Goal: Information Seeking & Learning: Find specific fact

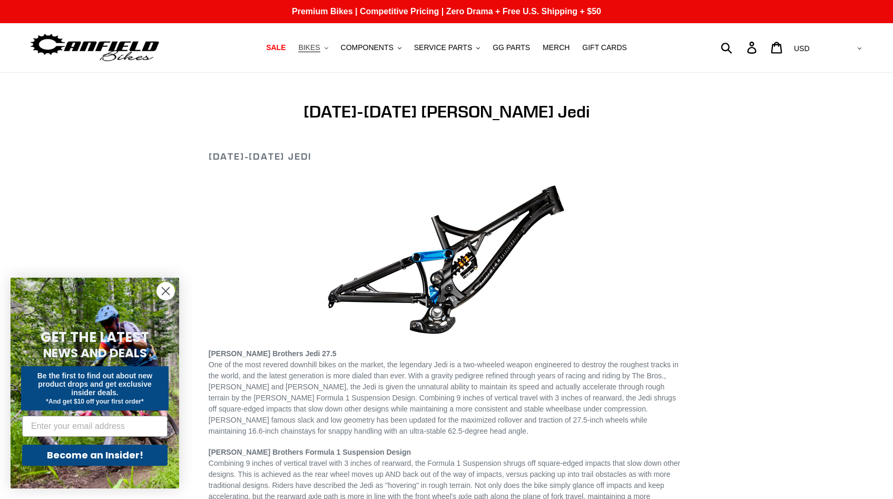
click at [313, 46] on span "BIKES" at bounding box center [309, 47] width 22 height 9
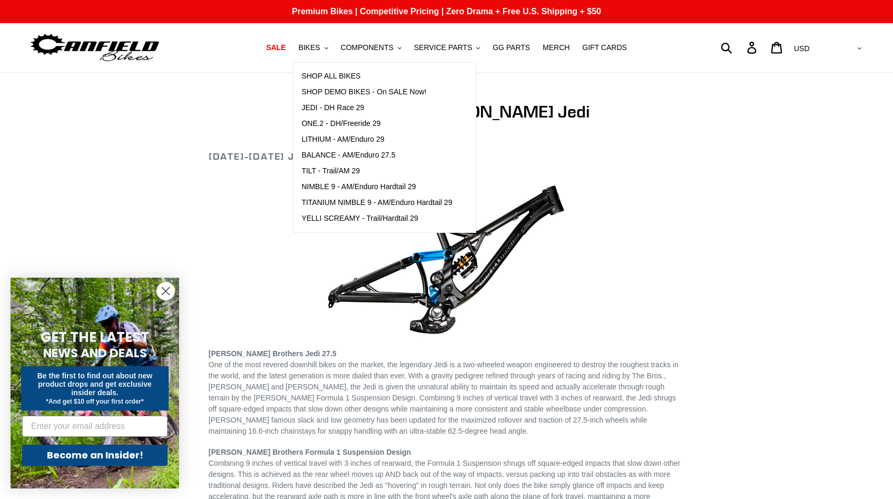
click at [768, 45] on div "Submit Search Log in Cart 0 items Currency AED AFN ALL AMD ANG AUD AWG AZN BAM …" at bounding box center [760, 47] width 209 height 23
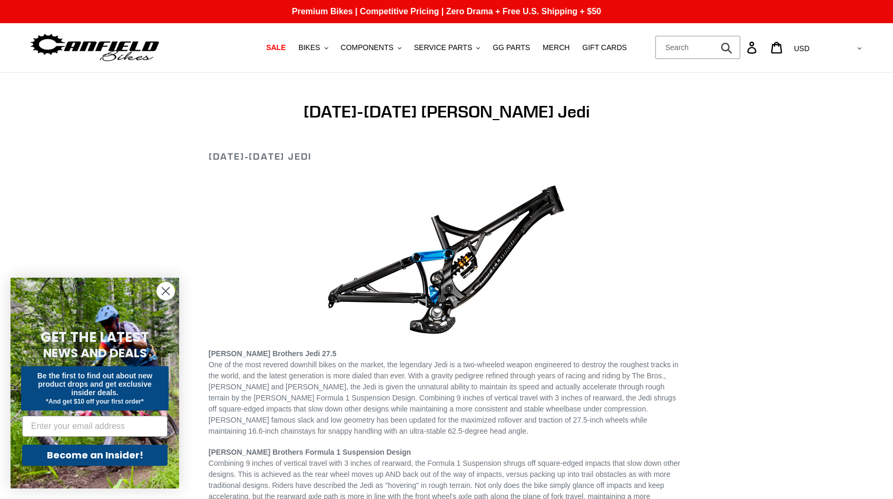
click at [741, 46] on form "Submit" at bounding box center [698, 47] width 85 height 23
click at [741, 47] on input "Search" at bounding box center [698, 47] width 85 height 23
paste input "2017 Canfield Jedi XL"
type input "2017 Canfield Jedi XL"
click at [715, 36] on button "Submit" at bounding box center [728, 47] width 26 height 23
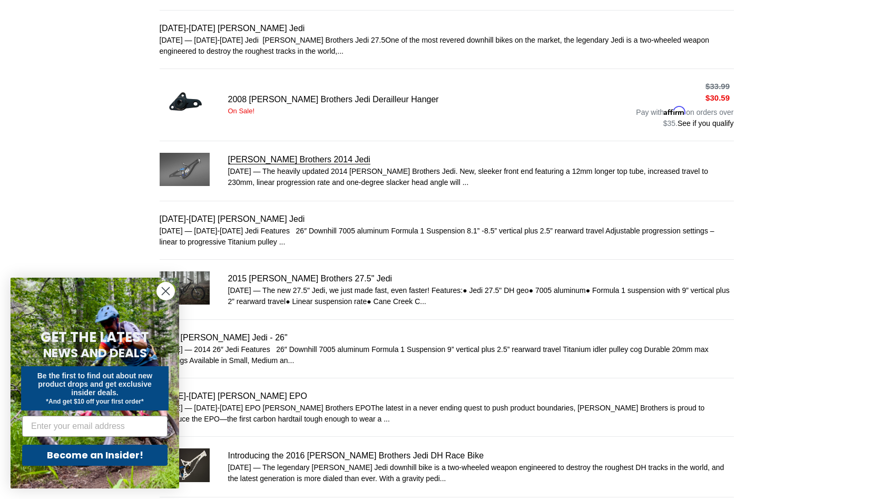
scroll to position [295, 0]
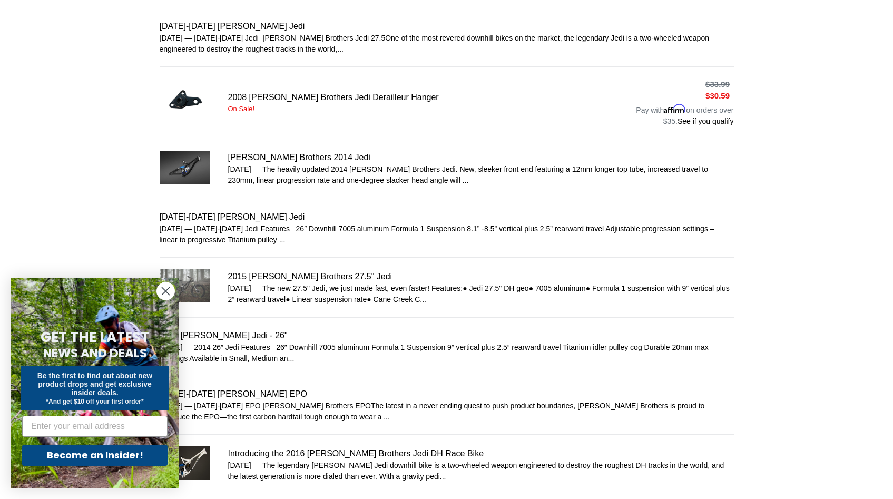
click at [317, 274] on link "2015 [PERSON_NAME] Brothers 27.5" Jedi" at bounding box center [447, 287] width 575 height 36
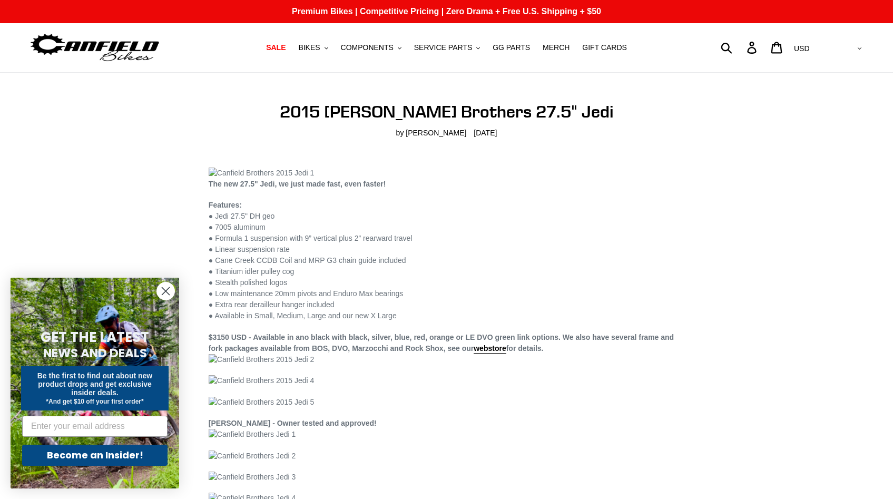
click at [164, 289] on circle "Close dialog" at bounding box center [165, 291] width 17 height 17
